Goal: Task Accomplishment & Management: Use online tool/utility

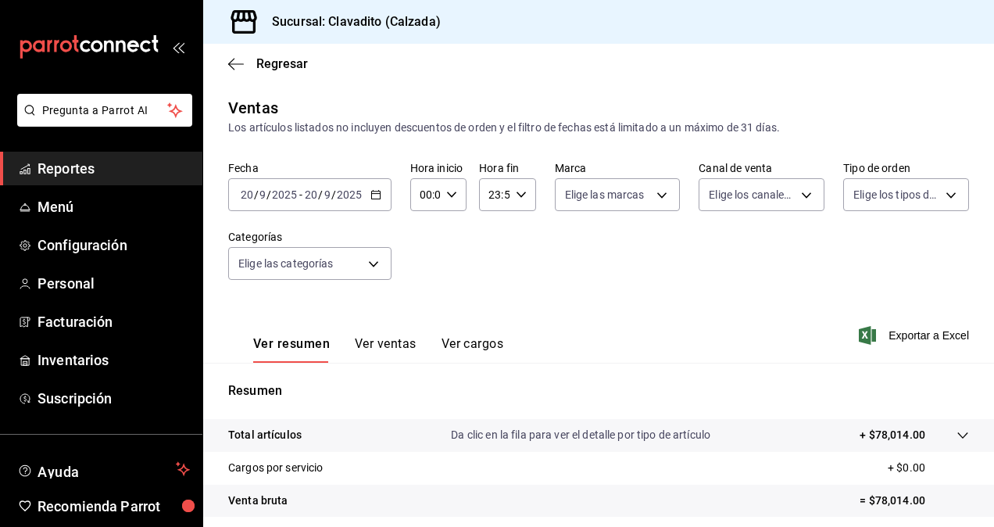
scroll to position [222, 0]
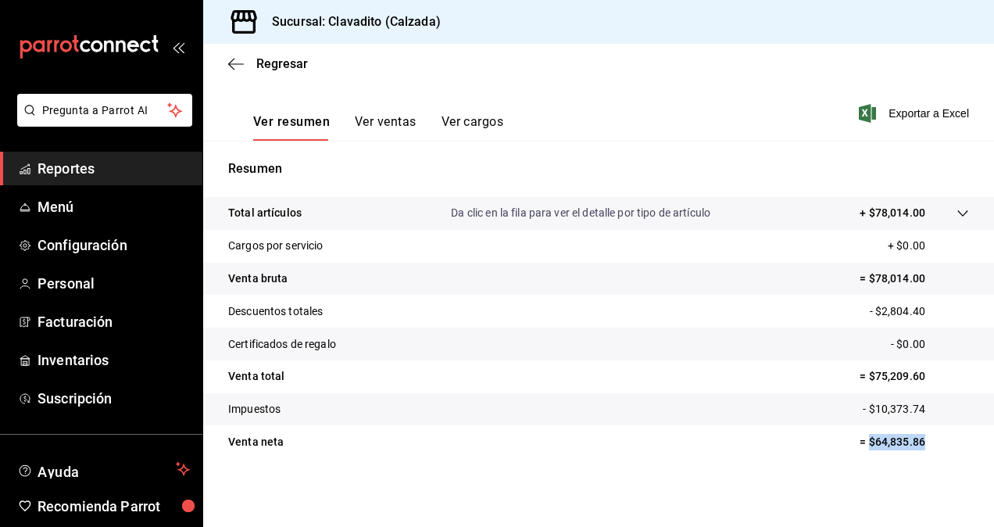
click at [95, 163] on span "Reportes" at bounding box center [114, 168] width 152 height 21
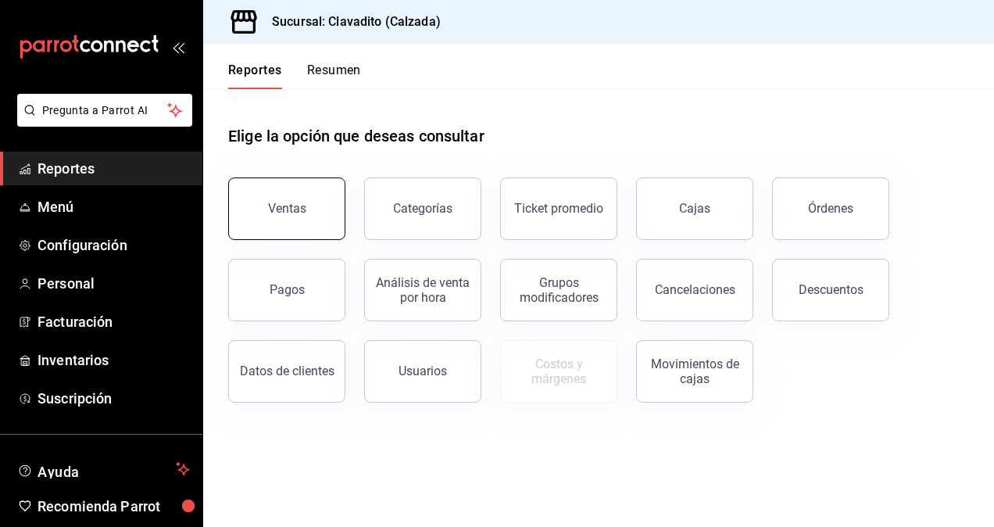
click at [297, 211] on div "Ventas" at bounding box center [287, 208] width 38 height 15
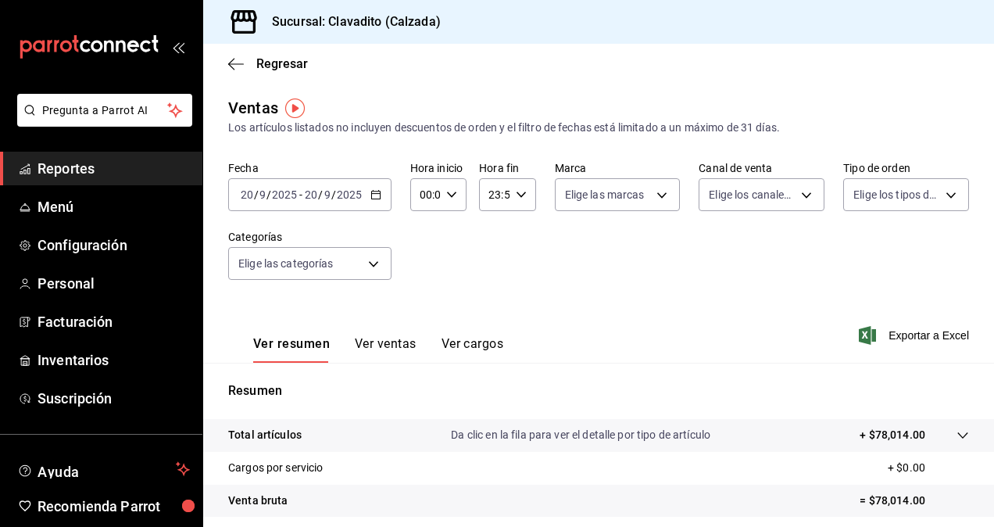
click at [388, 193] on div "[DATE] [DATE] - [DATE] [DATE]" at bounding box center [309, 194] width 163 height 33
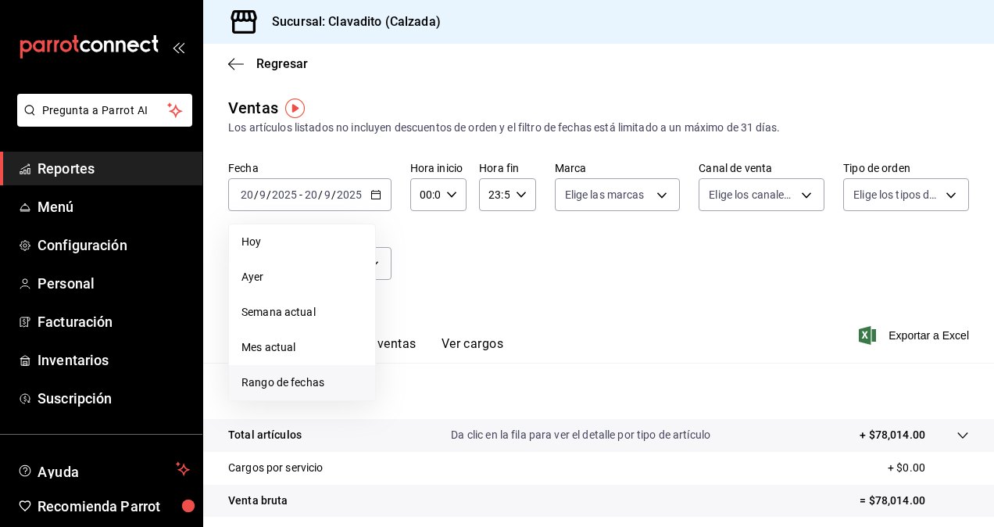
click at [262, 377] on span "Rango de fechas" at bounding box center [301, 382] width 121 height 16
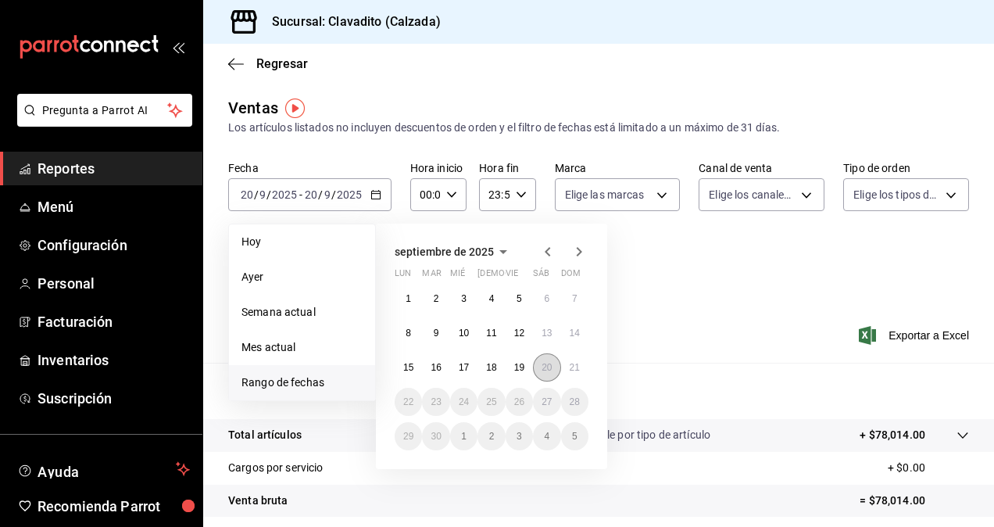
click at [550, 366] on abbr "20" at bounding box center [547, 367] width 10 height 11
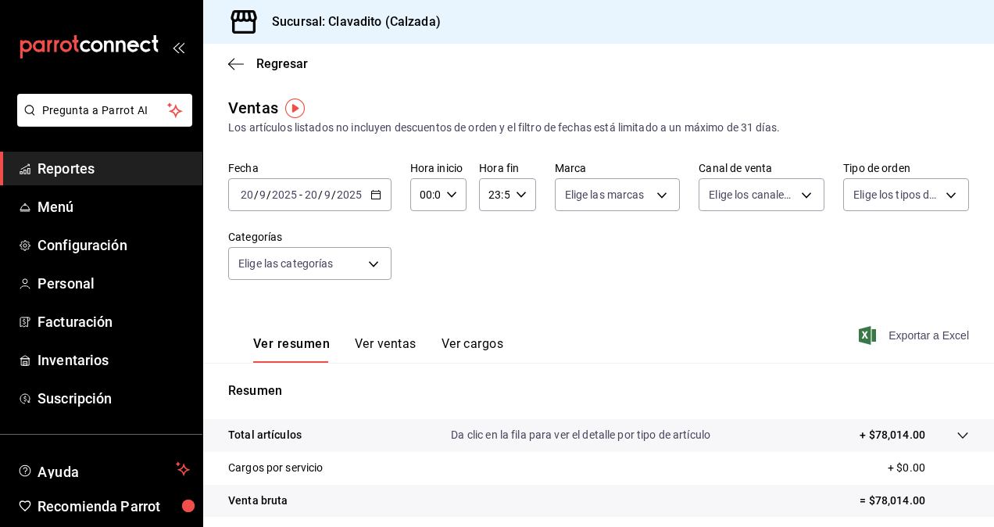
click at [897, 330] on span "Exportar a Excel" at bounding box center [915, 335] width 107 height 19
click at [479, 304] on div "Ver resumen Ver ventas Ver cargos Exportar a Excel" at bounding box center [598, 330] width 791 height 64
